Goal: Task Accomplishment & Management: Complete application form

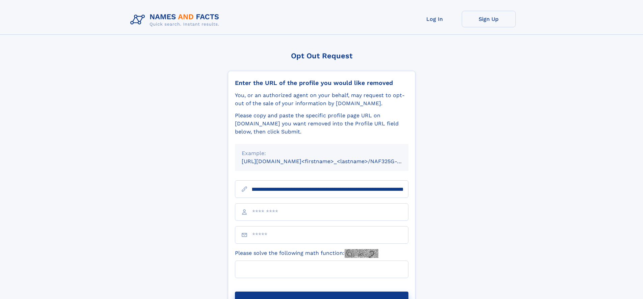
scroll to position [0, 73]
type input "**********"
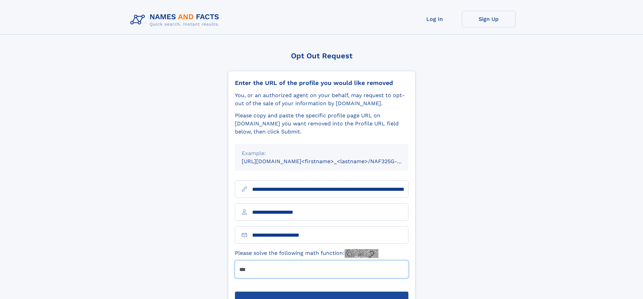
type input "***"
click at [321, 292] on button "Submit Opt Out Request" at bounding box center [321, 303] width 173 height 22
